Goal: Information Seeking & Learning: Learn about a topic

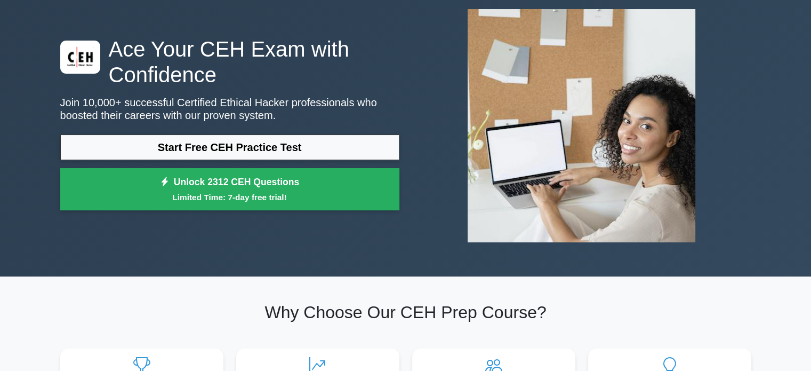
scroll to position [60, 0]
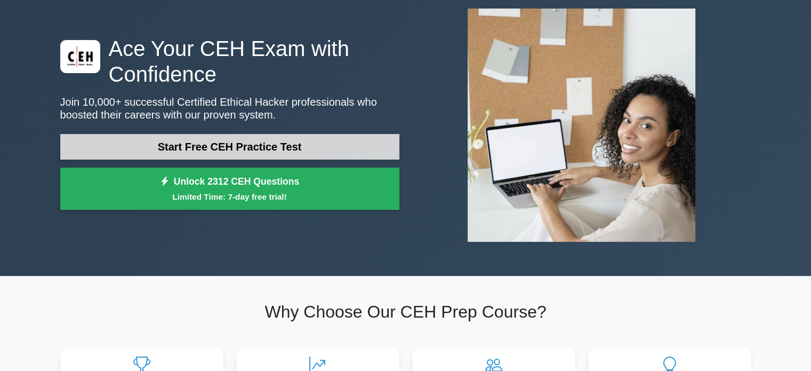
click at [236, 134] on div "Ace Your CEH Exam with Confidence Join 10,000+ successful Certified Ethical Hac…" at bounding box center [230, 126] width 352 height 180
click at [236, 134] on link "Start Free CEH Practice Test" at bounding box center [229, 147] width 339 height 26
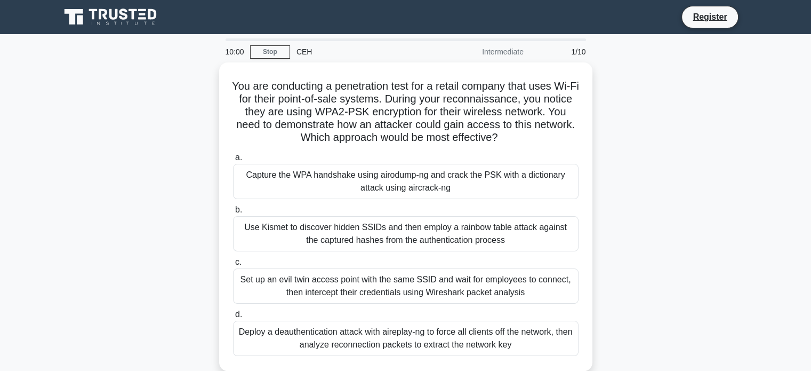
click at [236, 134] on h5 "You are conducting a penetration test for a retail company that uses Wi-Fi for …" at bounding box center [406, 111] width 348 height 65
